Goal: Check status: Check status

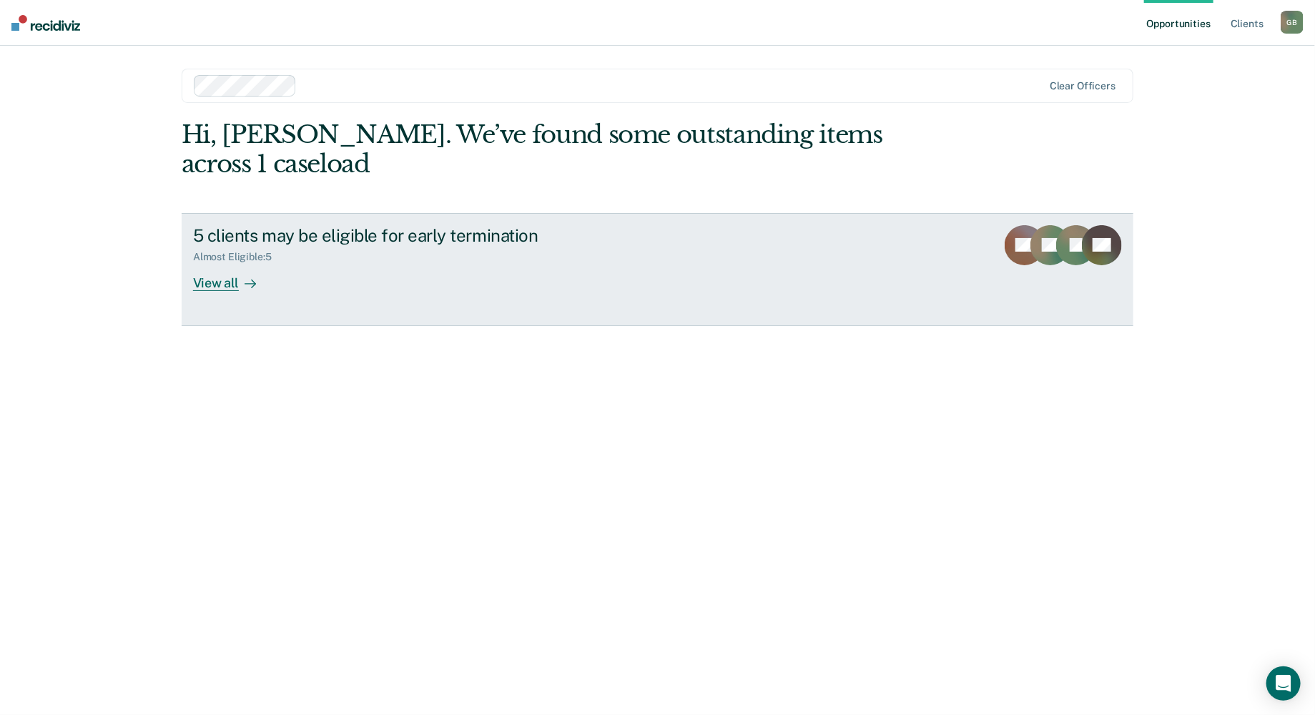
click at [230, 263] on div "View all" at bounding box center [233, 277] width 80 height 28
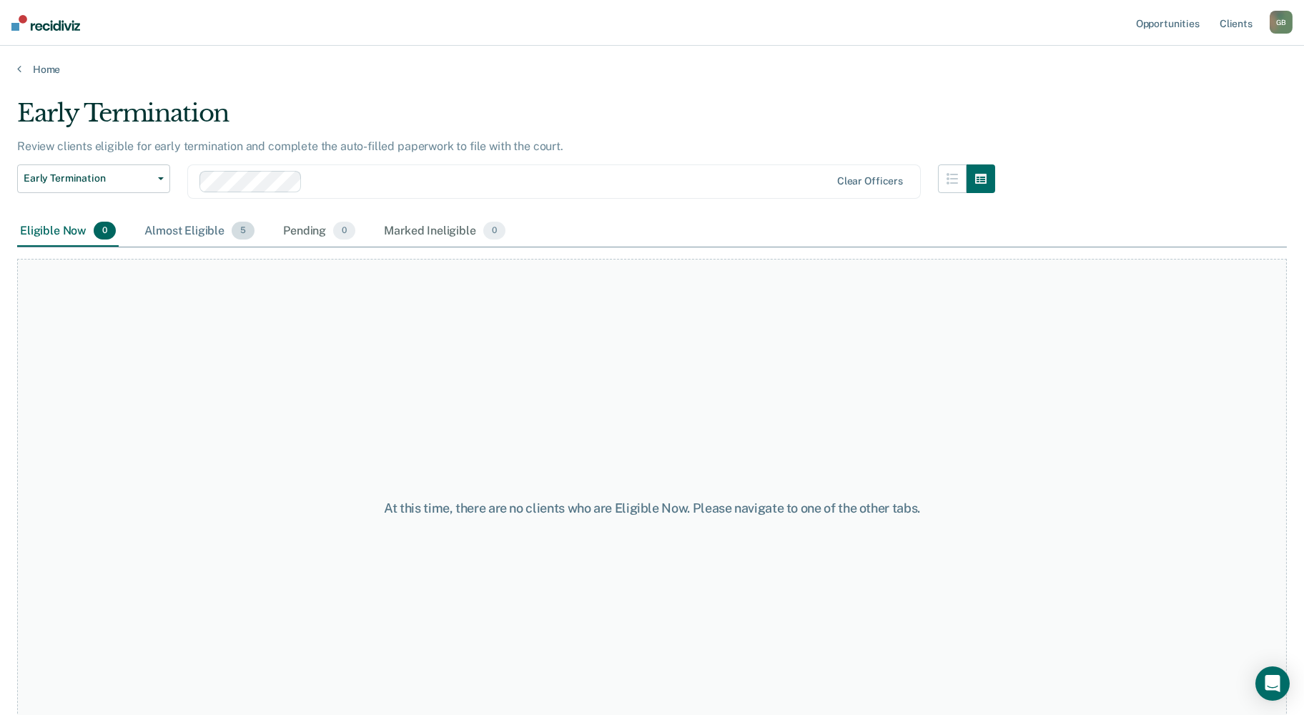
click at [186, 226] on div "Almost Eligible 5" at bounding box center [200, 231] width 116 height 31
